Goal: Book appointment/travel/reservation

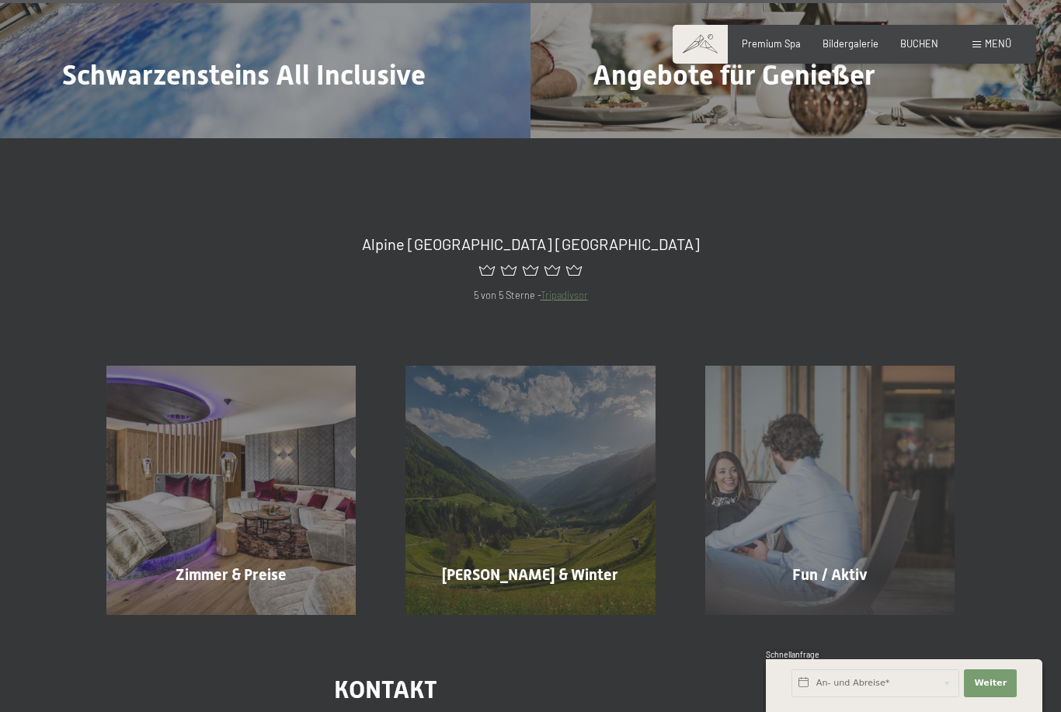
scroll to position [6566, 0]
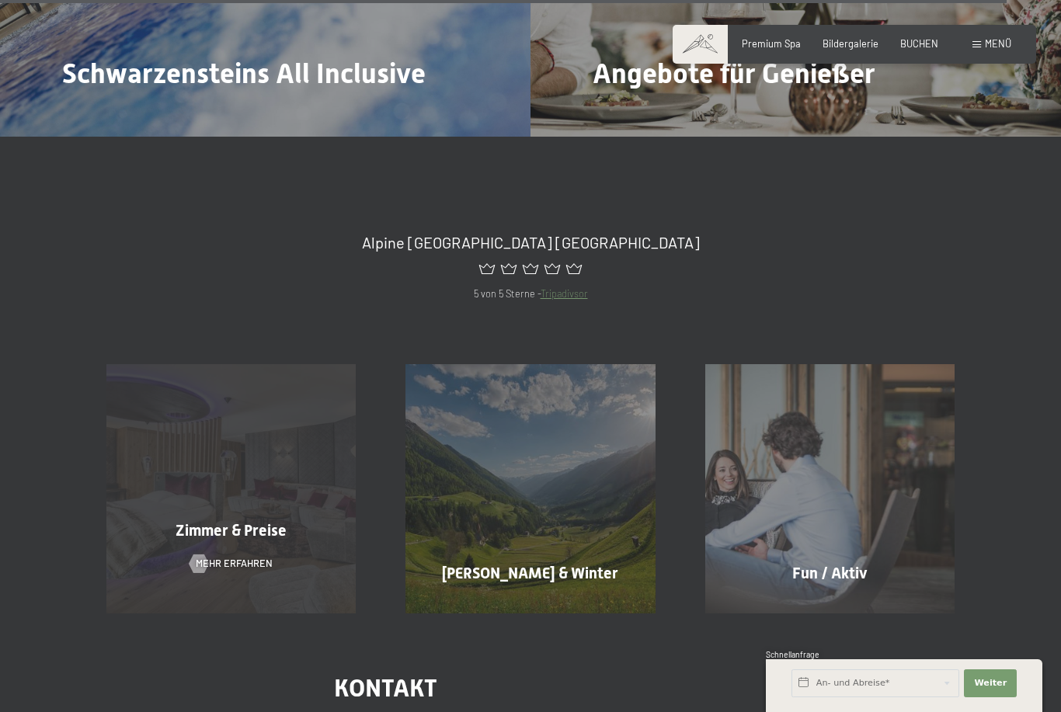
click at [247, 557] on span "Mehr erfahren" at bounding box center [234, 564] width 77 height 14
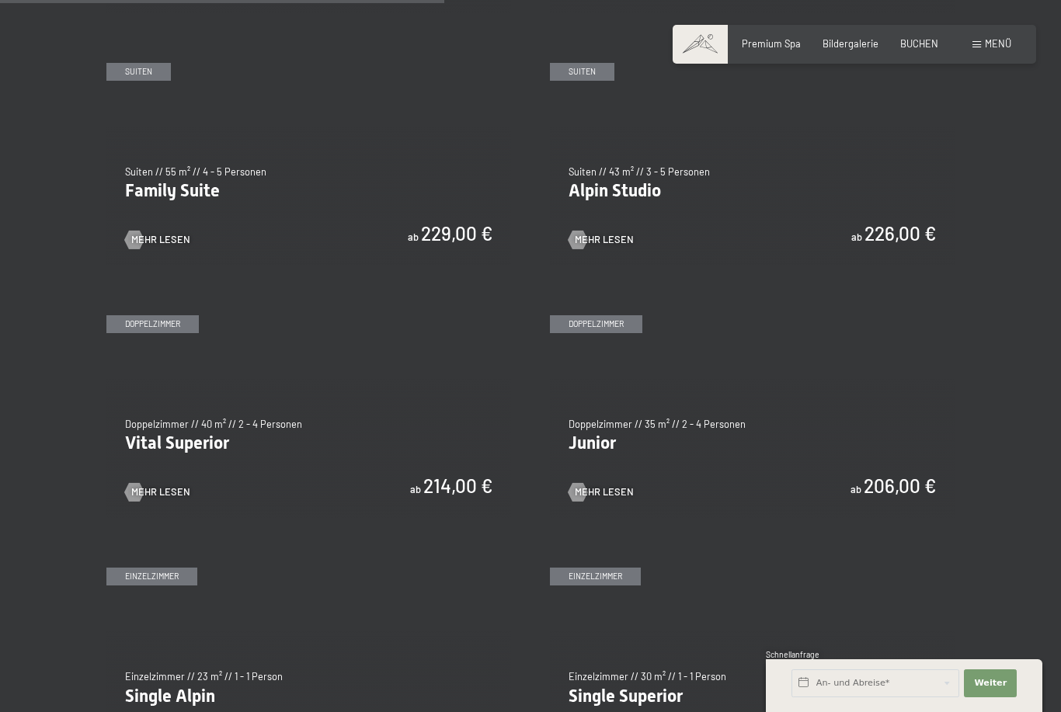
scroll to position [1545, 0]
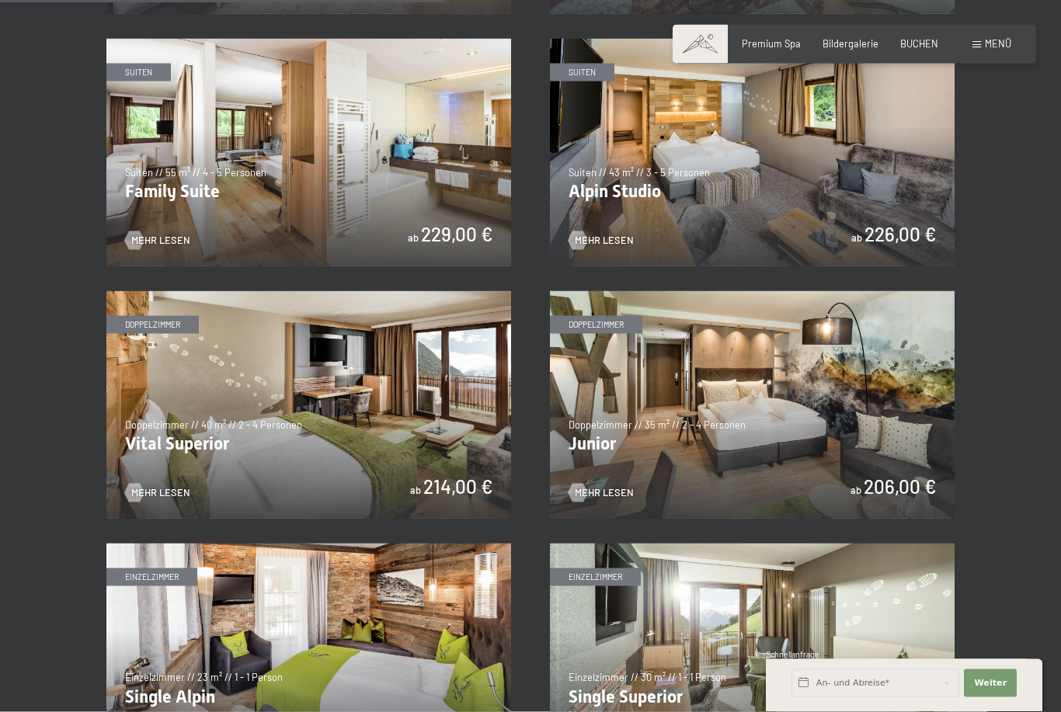
click at [705, 425] on img at bounding box center [752, 405] width 405 height 228
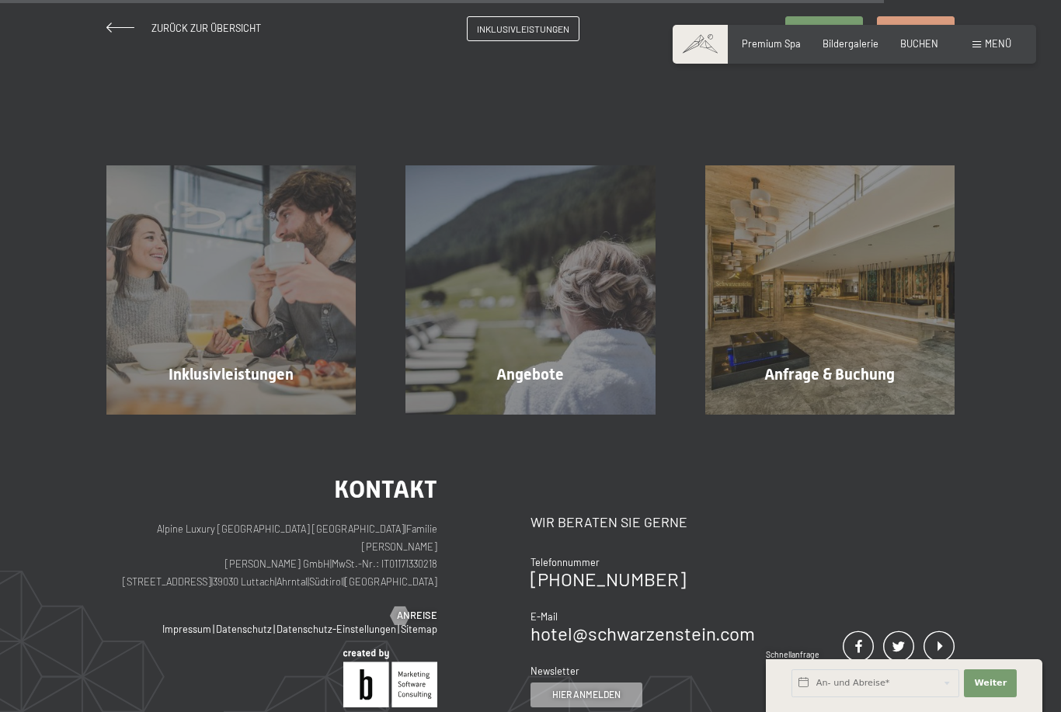
scroll to position [1374, 0]
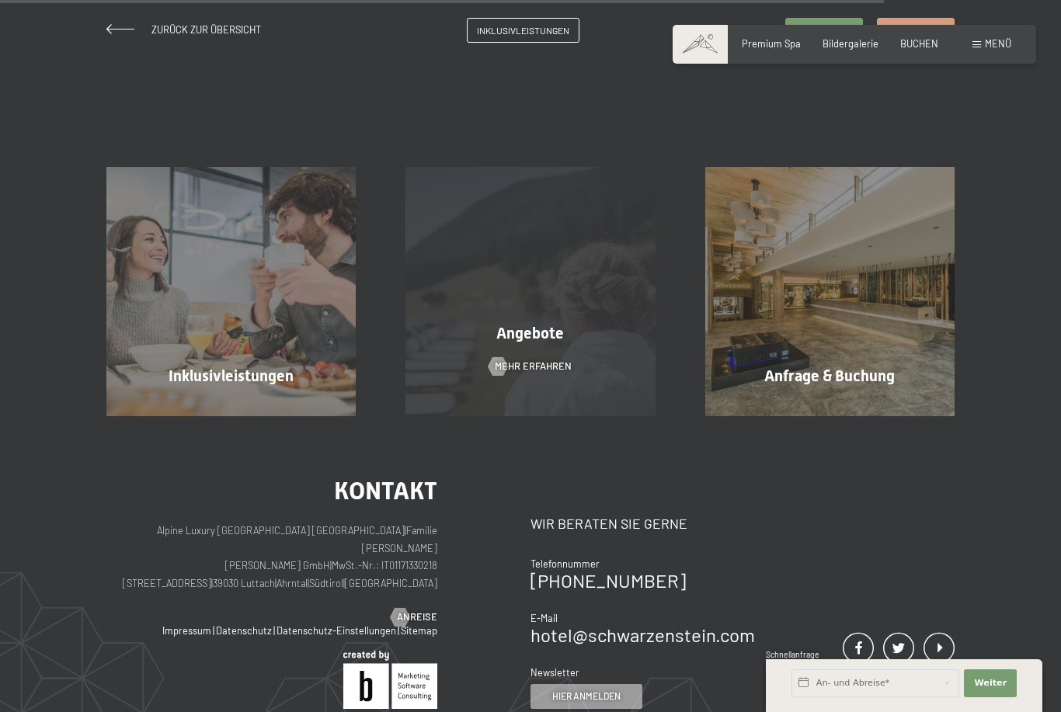
click at [533, 373] on span "Mehr erfahren" at bounding box center [533, 367] width 77 height 14
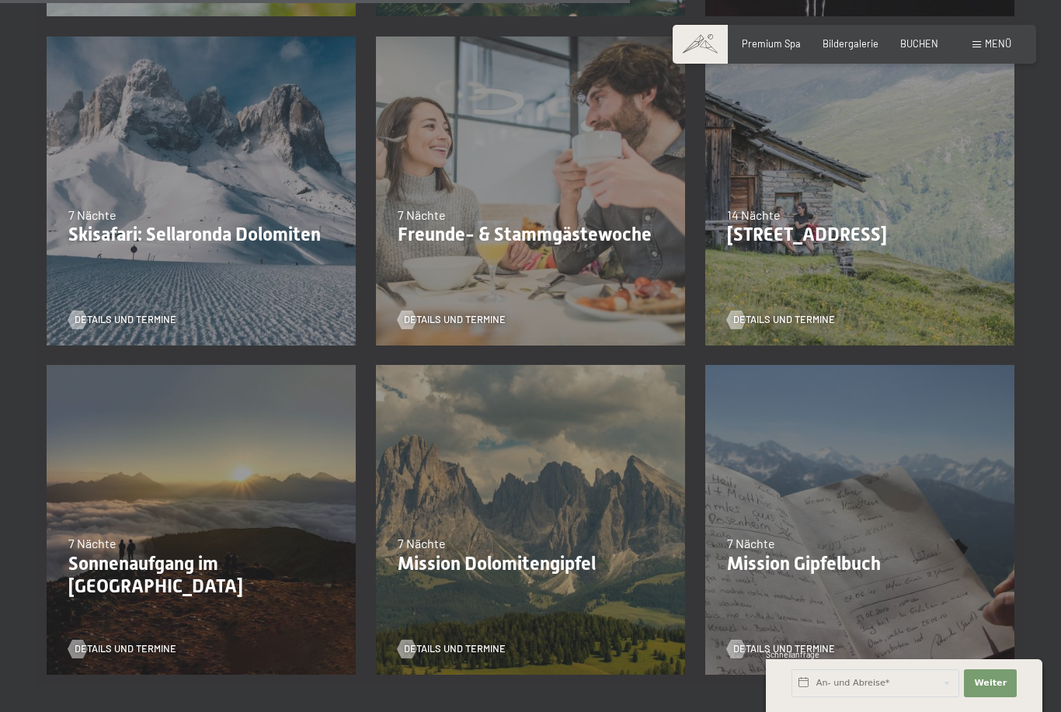
scroll to position [1358, 0]
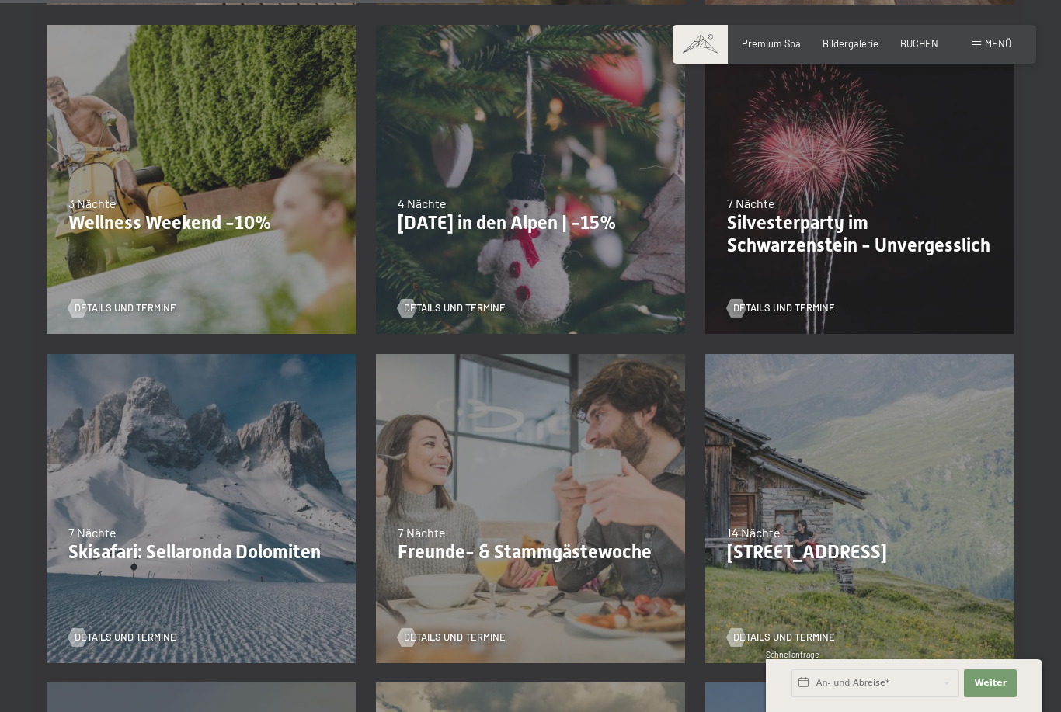
click at [129, 323] on div "13.11.–01.12.2025 11.12.–22.12.2025 15.01.–26.01.2026 12.03.–23.03.2026 14.05.–…" at bounding box center [200, 179] width 329 height 329
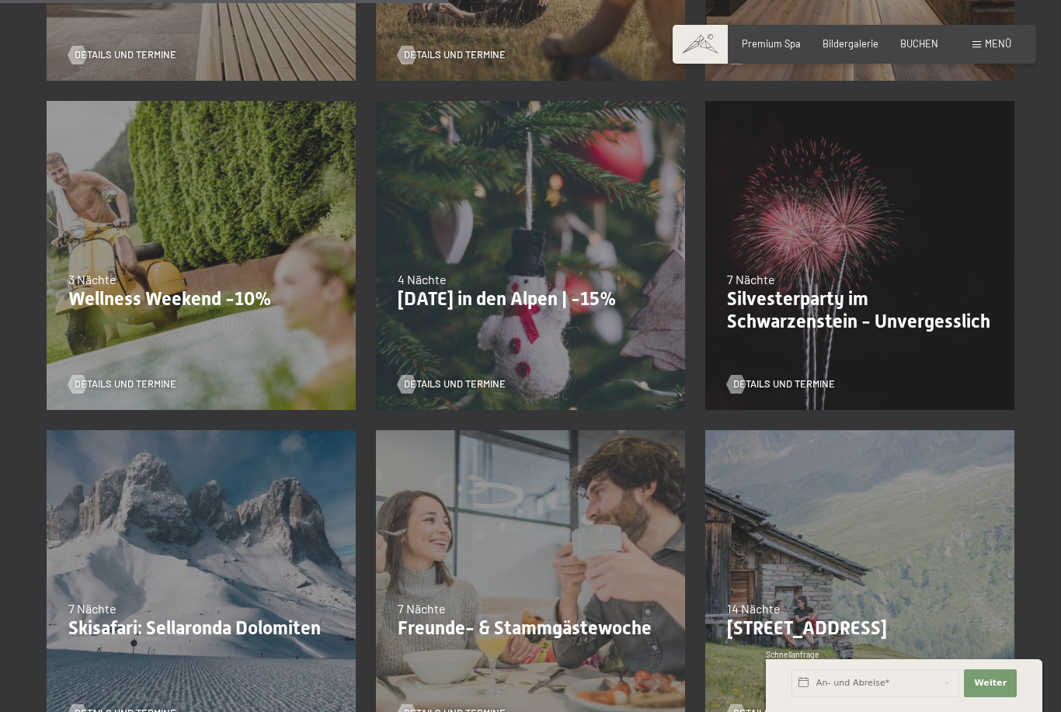
scroll to position [967, 0]
click at [792, 303] on p "Silvesterparty im Schwarzenstein - Unvergesslich" at bounding box center [860, 309] width 266 height 45
click at [790, 387] on span "Details und Termine" at bounding box center [800, 384] width 102 height 14
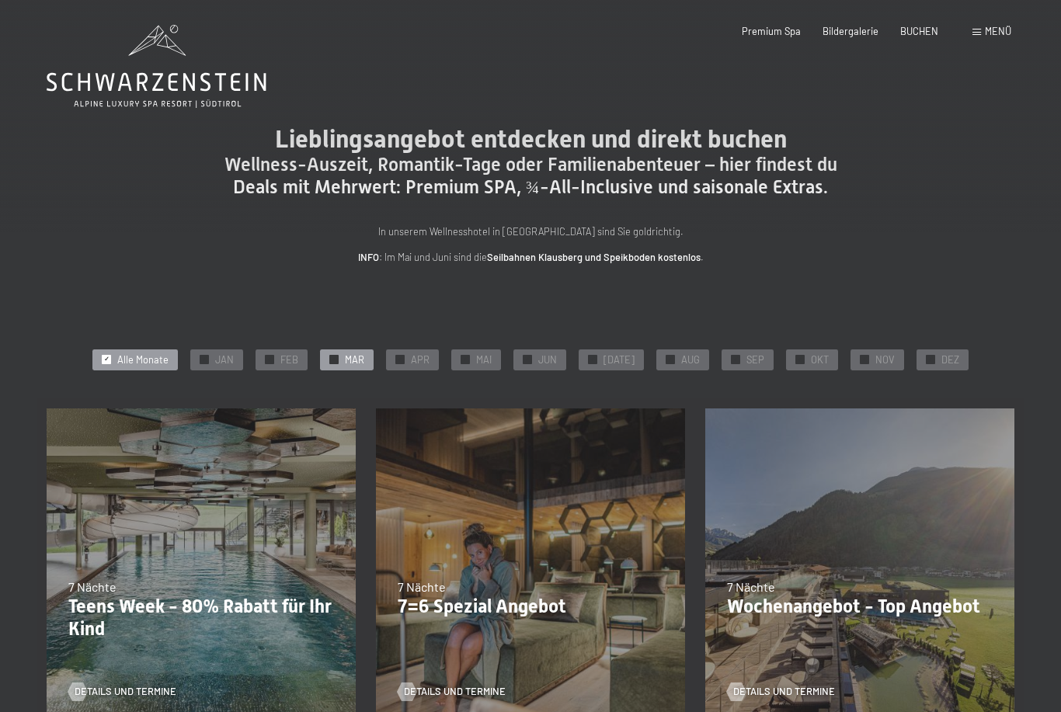
click at [363, 353] on span "MAR" at bounding box center [354, 360] width 19 height 14
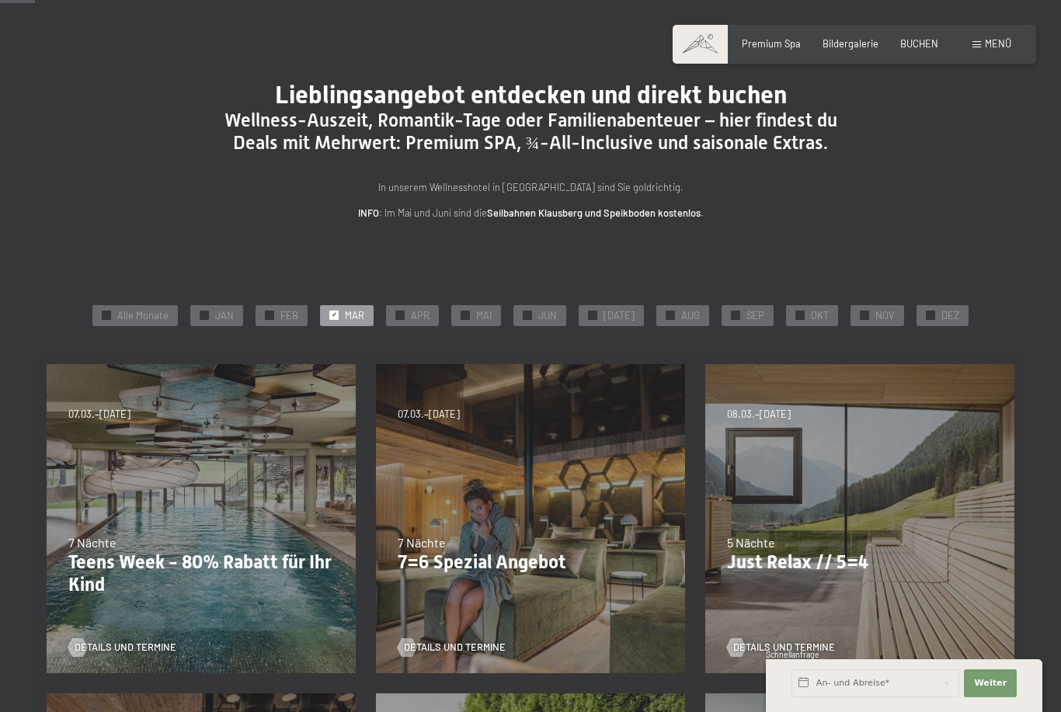
scroll to position [45, 0]
click at [460, 576] on div "05.10.–26.10.2025 01.11.–21.12.2025 10.01.–01.02.2026 07.03.–29.03.2026 16.05.–…" at bounding box center [530, 517] width 329 height 329
click at [445, 641] on span "Details und Termine" at bounding box center [470, 647] width 102 height 14
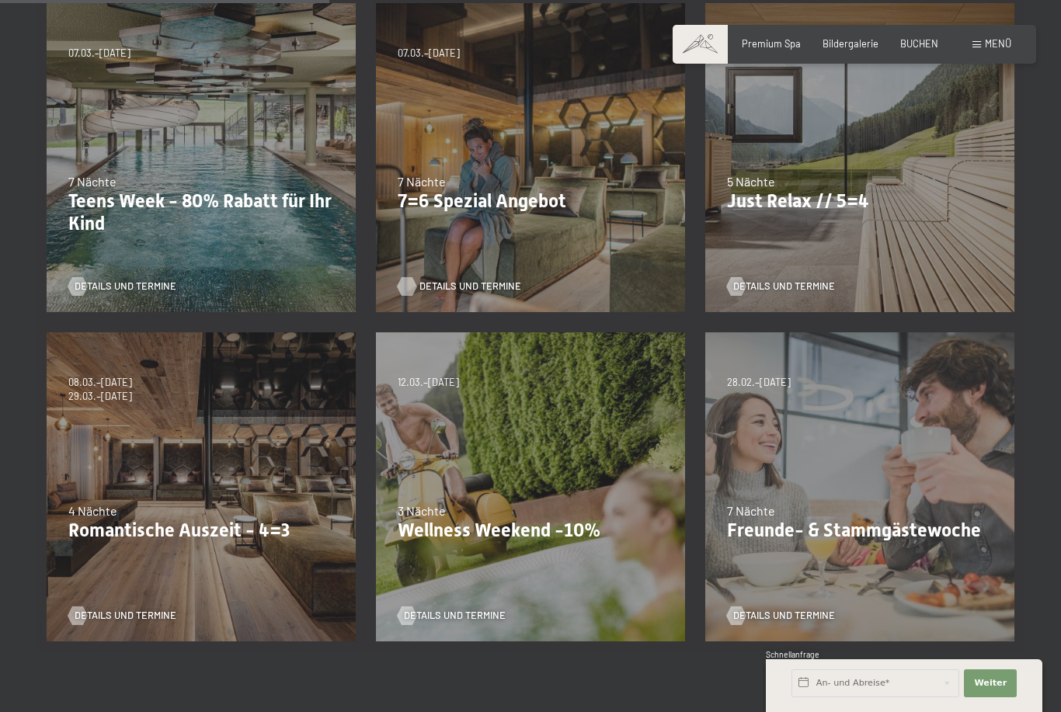
scroll to position [404, 0]
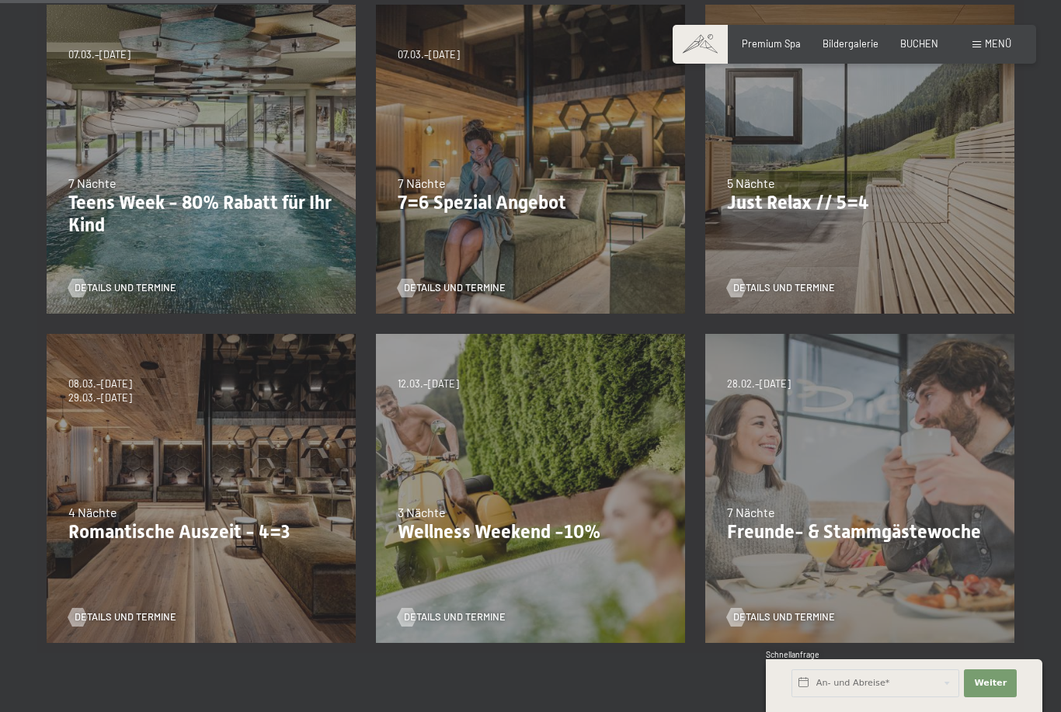
click at [795, 544] on div "28.02.–08.03.2026 7 Nächte Freunde- & Stammgästewoche Details und Termine" at bounding box center [859, 488] width 329 height 329
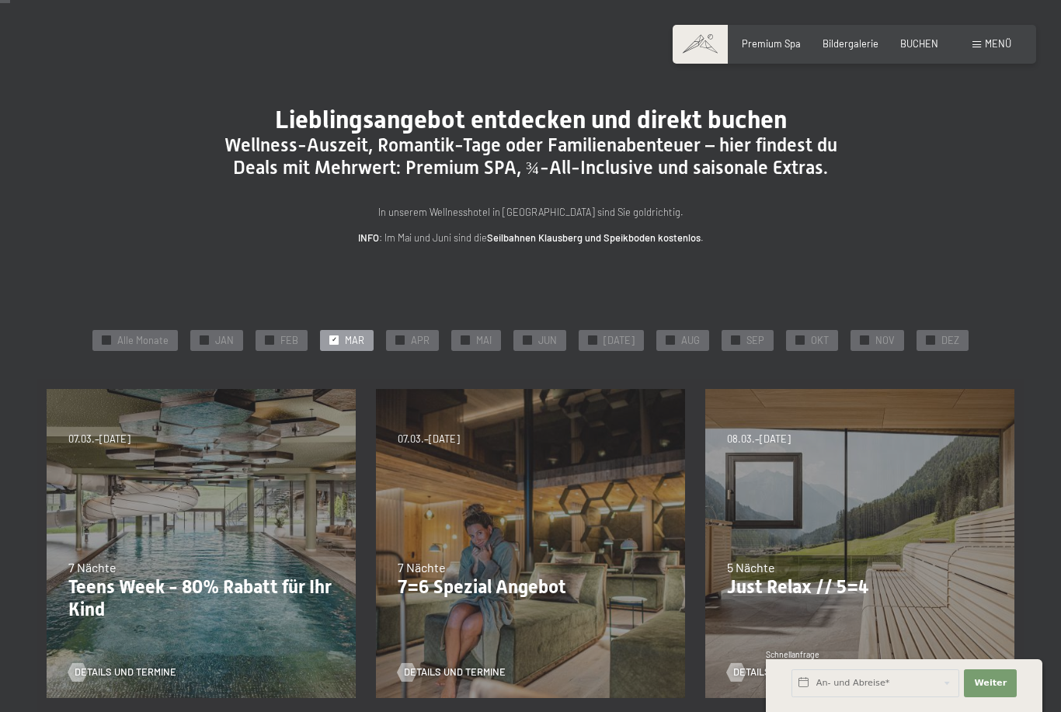
scroll to position [0, 0]
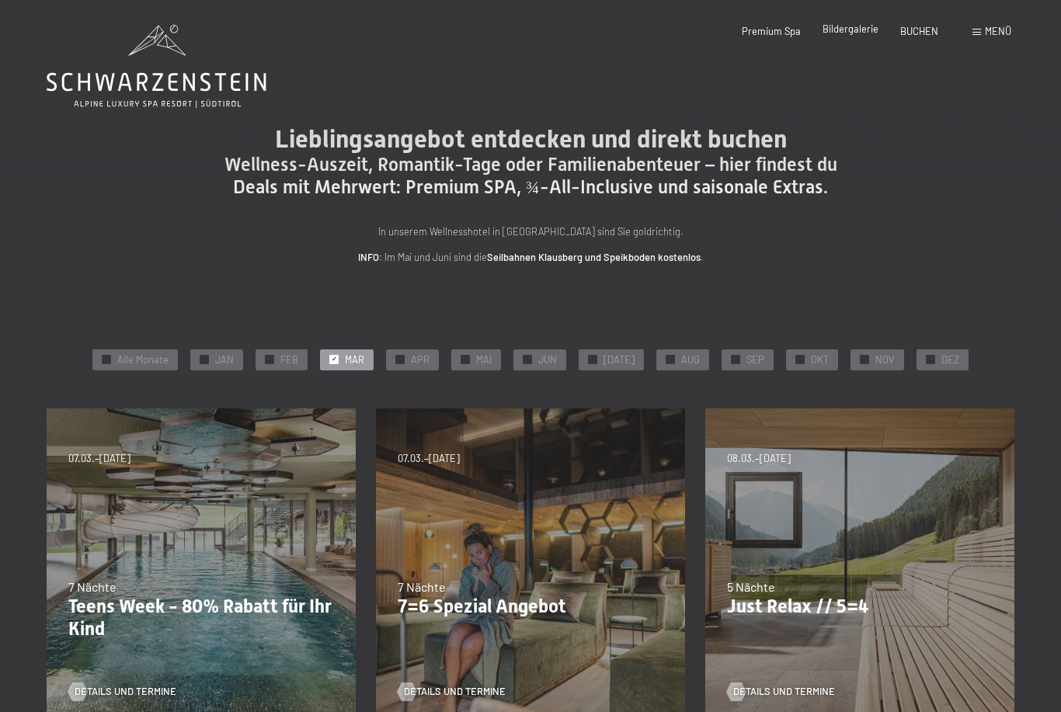
click at [860, 26] on span "Bildergalerie" at bounding box center [850, 29] width 56 height 12
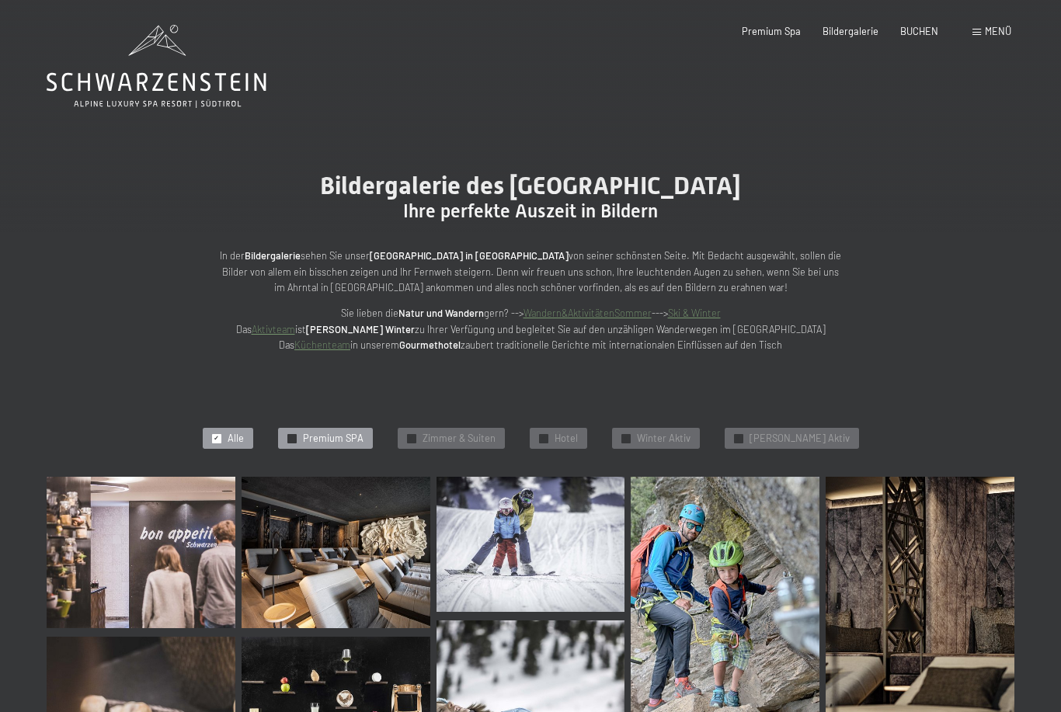
click at [360, 434] on span "Premium SPA" at bounding box center [333, 439] width 61 height 14
